Goal: Task Accomplishment & Management: Use online tool/utility

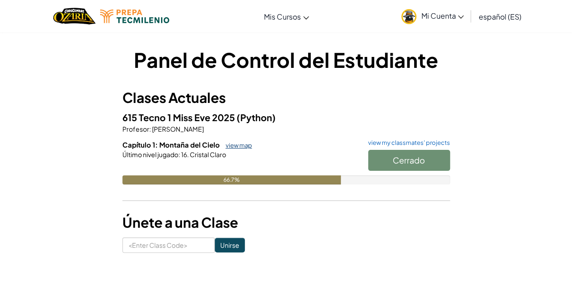
click at [230, 147] on link "view map" at bounding box center [236, 145] width 31 height 7
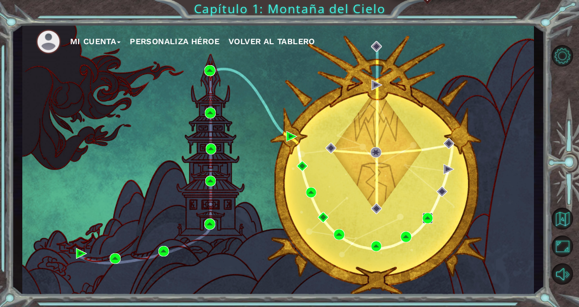
click at [430, 216] on img at bounding box center [427, 218] width 11 height 11
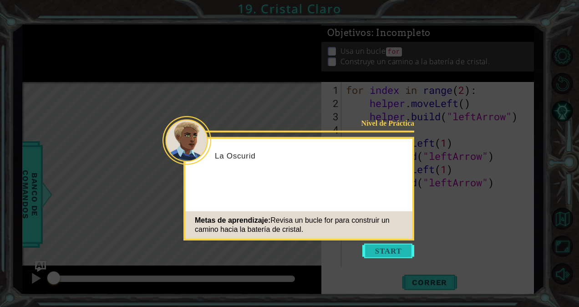
click at [386, 247] on button "Start" at bounding box center [388, 251] width 52 height 15
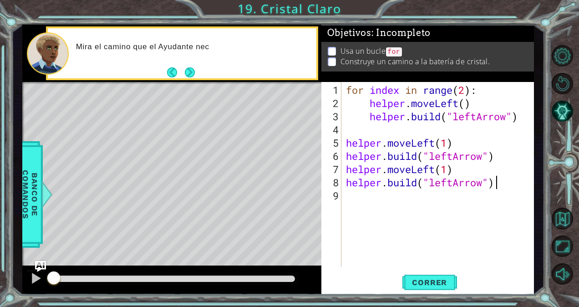
click at [501, 175] on div "for index in range ( 2 ) : helper . moveLeft ( ) helper . build ( "leftArrow" )…" at bounding box center [440, 188] width 192 height 211
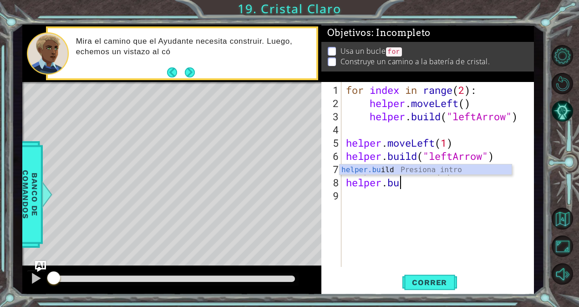
type textarea "h"
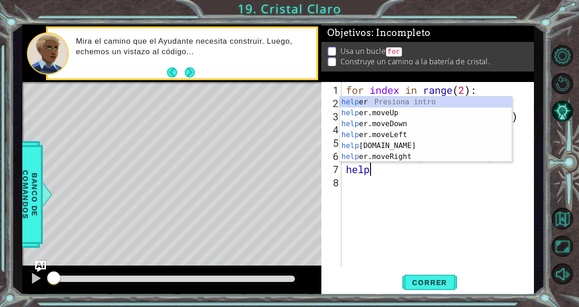
type textarea "h"
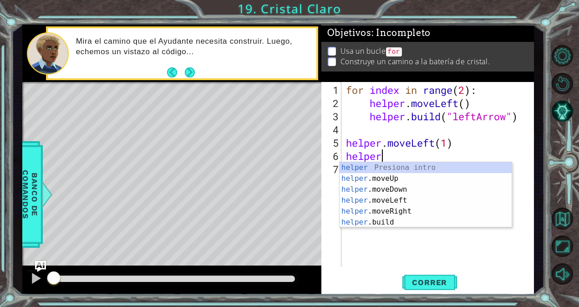
type textarea "h"
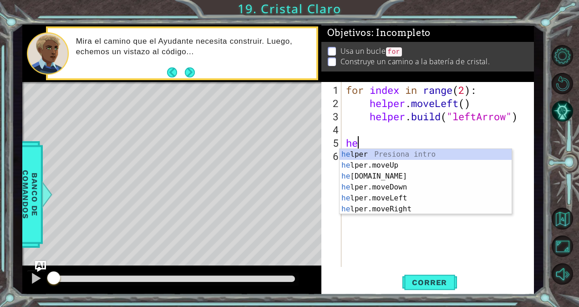
type textarea "h"
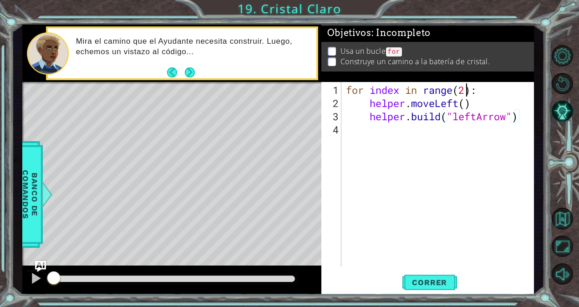
click at [465, 91] on div "for index in range ( 2 ) : helper . moveLeft ( ) helper . build ( "leftArrow" )" at bounding box center [440, 188] width 192 height 211
type textarea "for index in range(4):"
click at [426, 282] on span "Correr" at bounding box center [429, 282] width 53 height 9
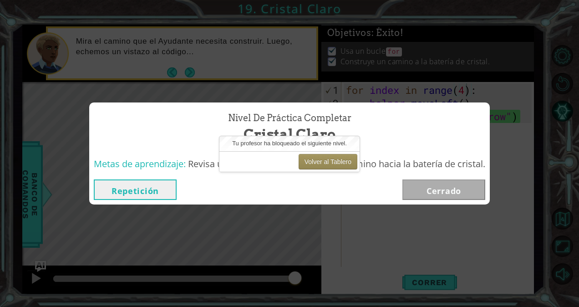
click at [163, 190] on button "Repetición" at bounding box center [135, 189] width 83 height 20
